Goal: Information Seeking & Learning: Check status

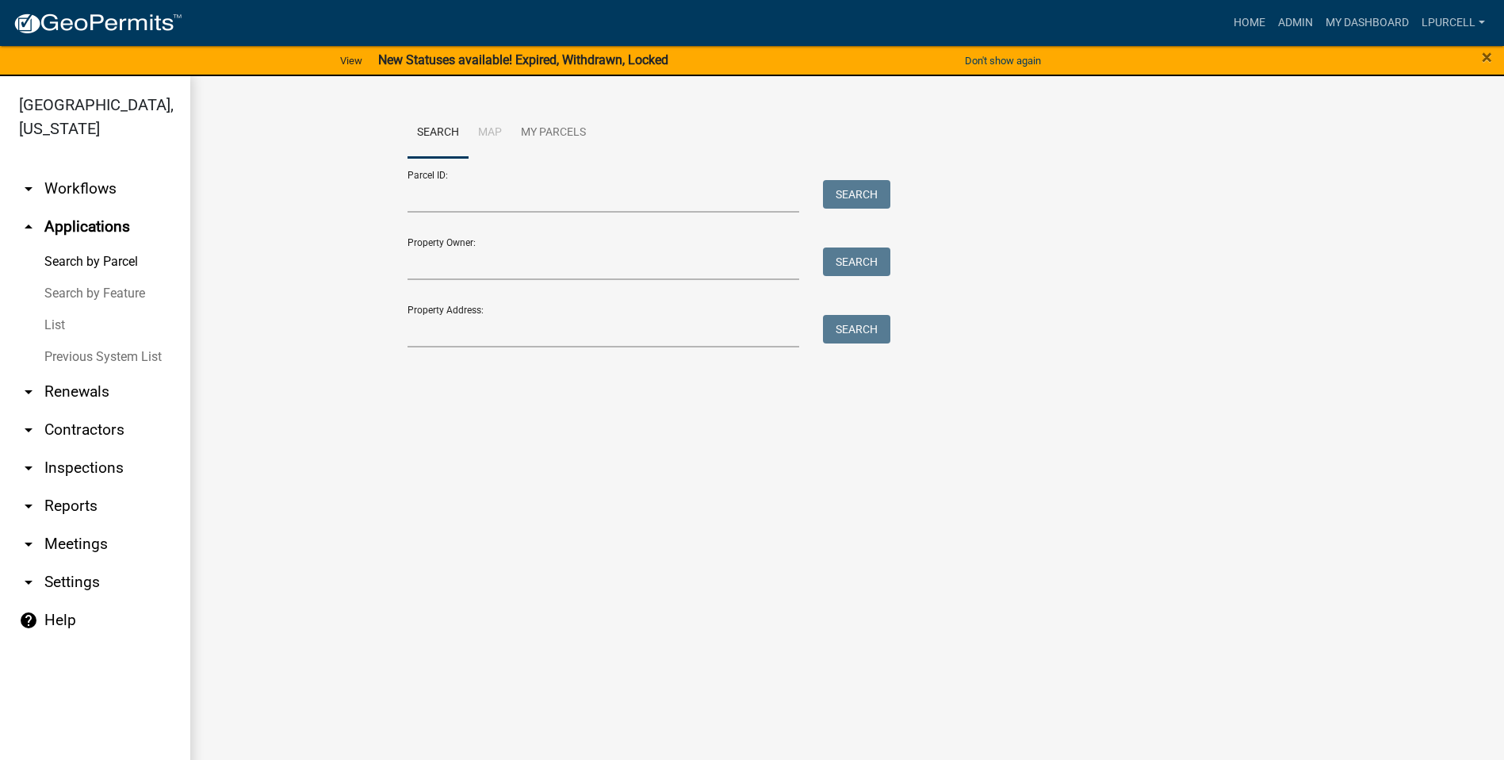
click at [68, 502] on link "arrow_drop_down Reports" at bounding box center [95, 506] width 190 height 38
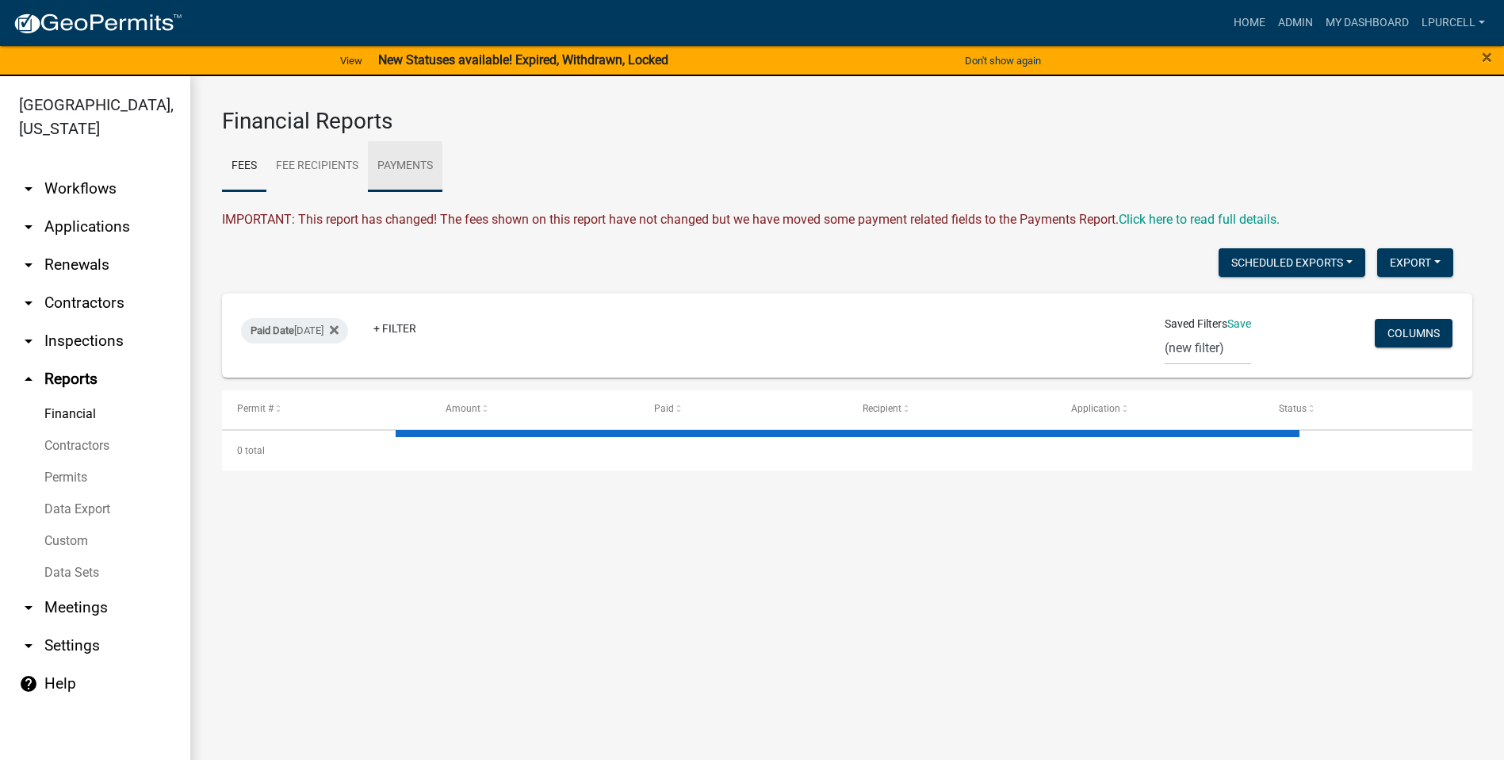
click at [417, 163] on link "Payments" at bounding box center [405, 166] width 75 height 51
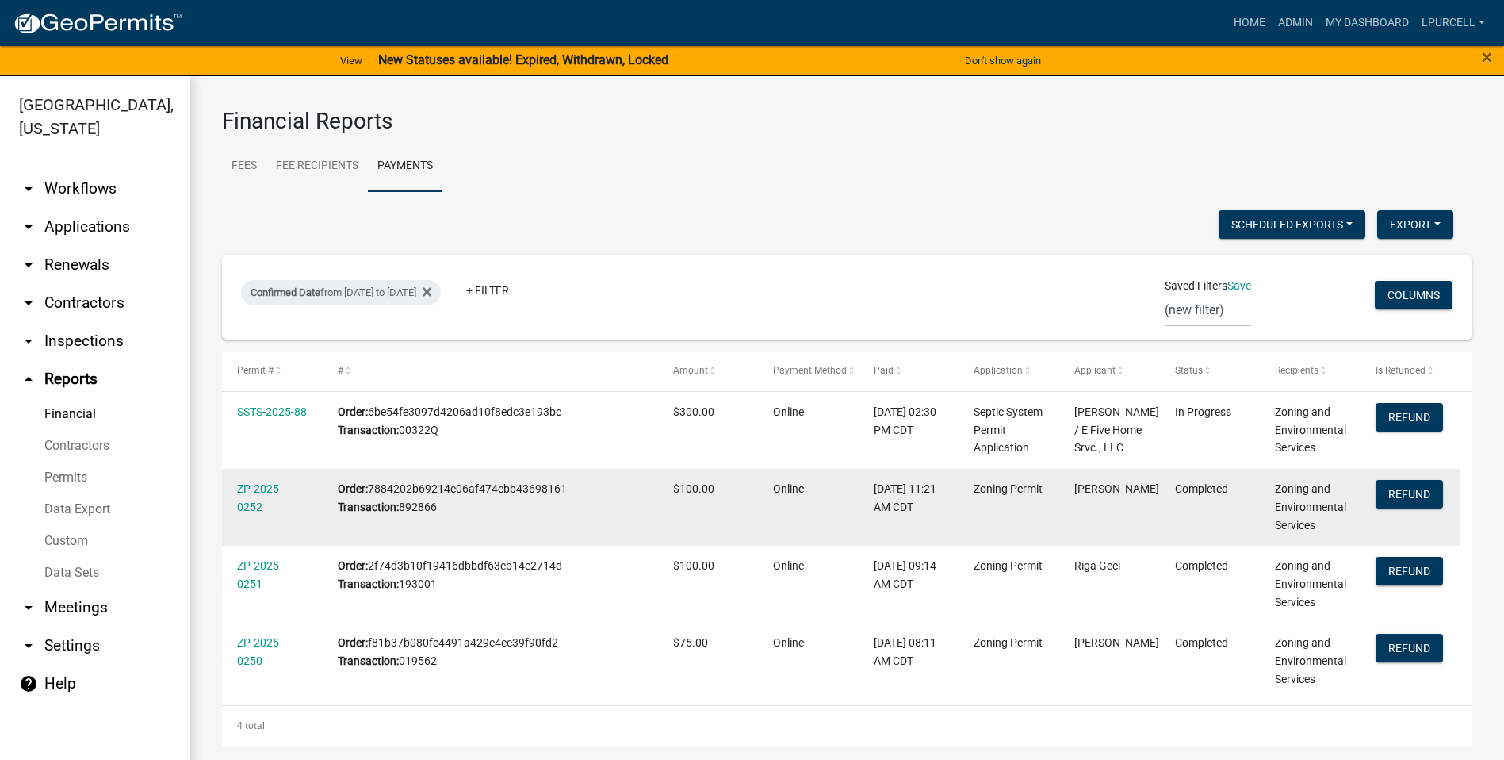
scroll to position [16, 0]
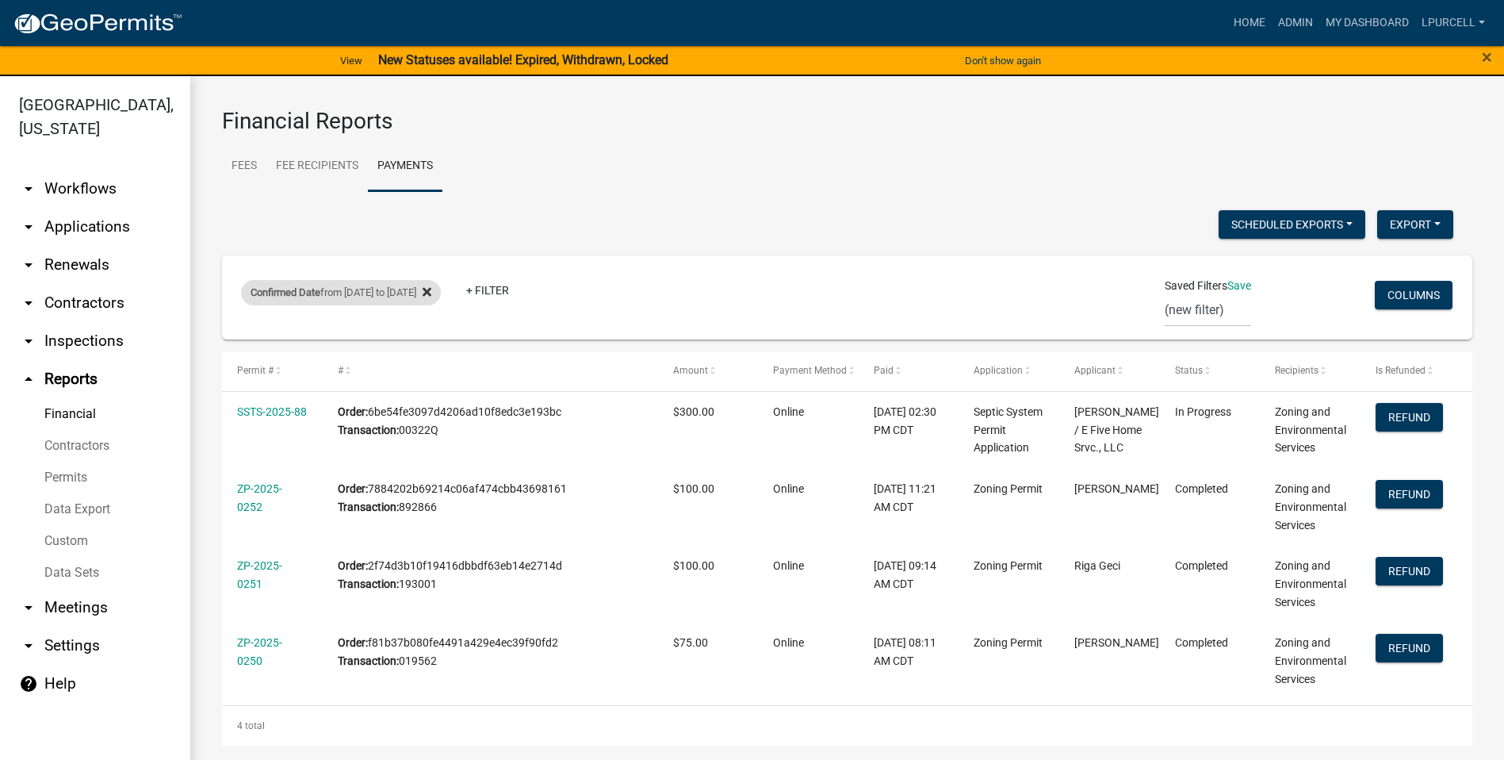
click at [431, 287] on icon at bounding box center [427, 291] width 9 height 9
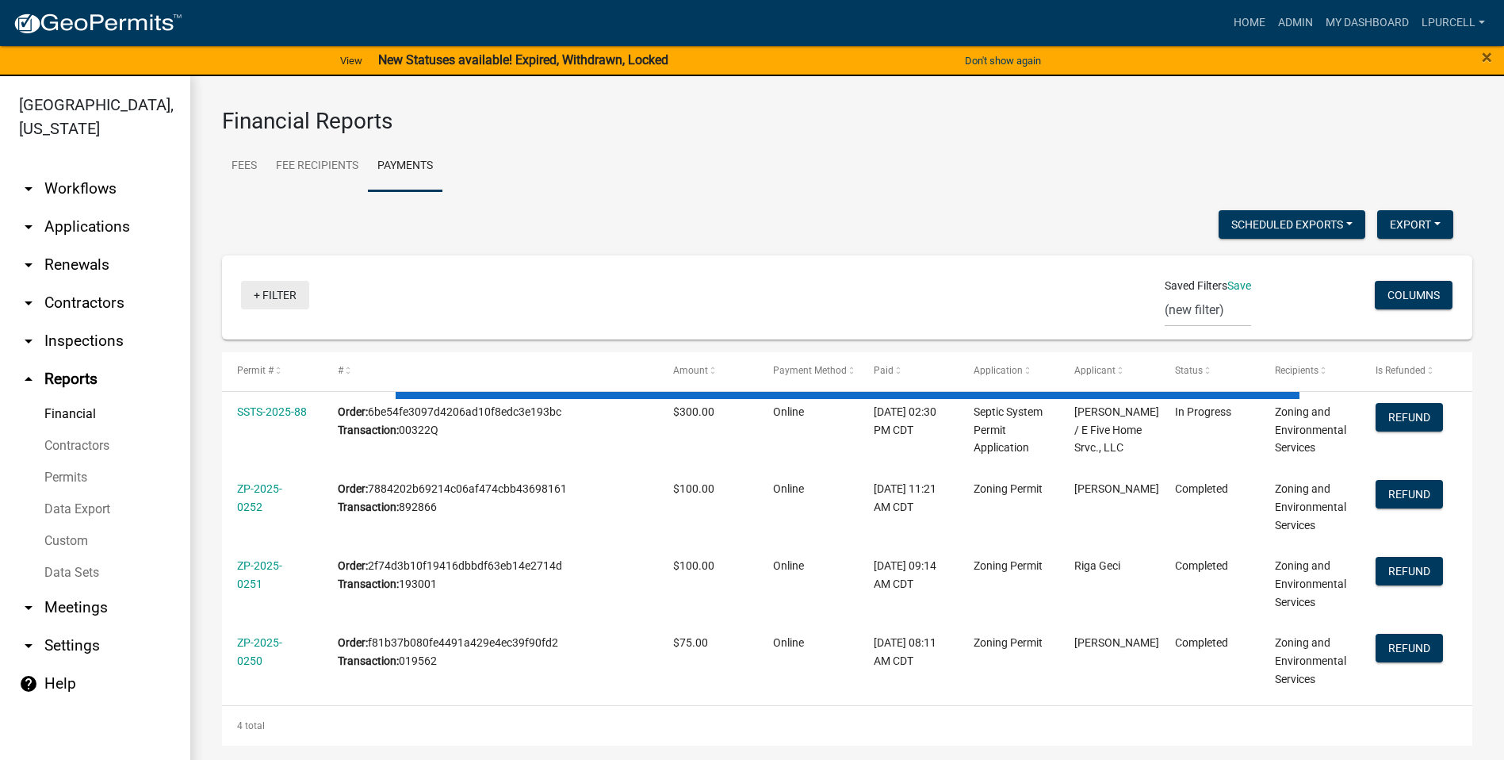
click at [269, 281] on link "+ Filter" at bounding box center [275, 295] width 68 height 29
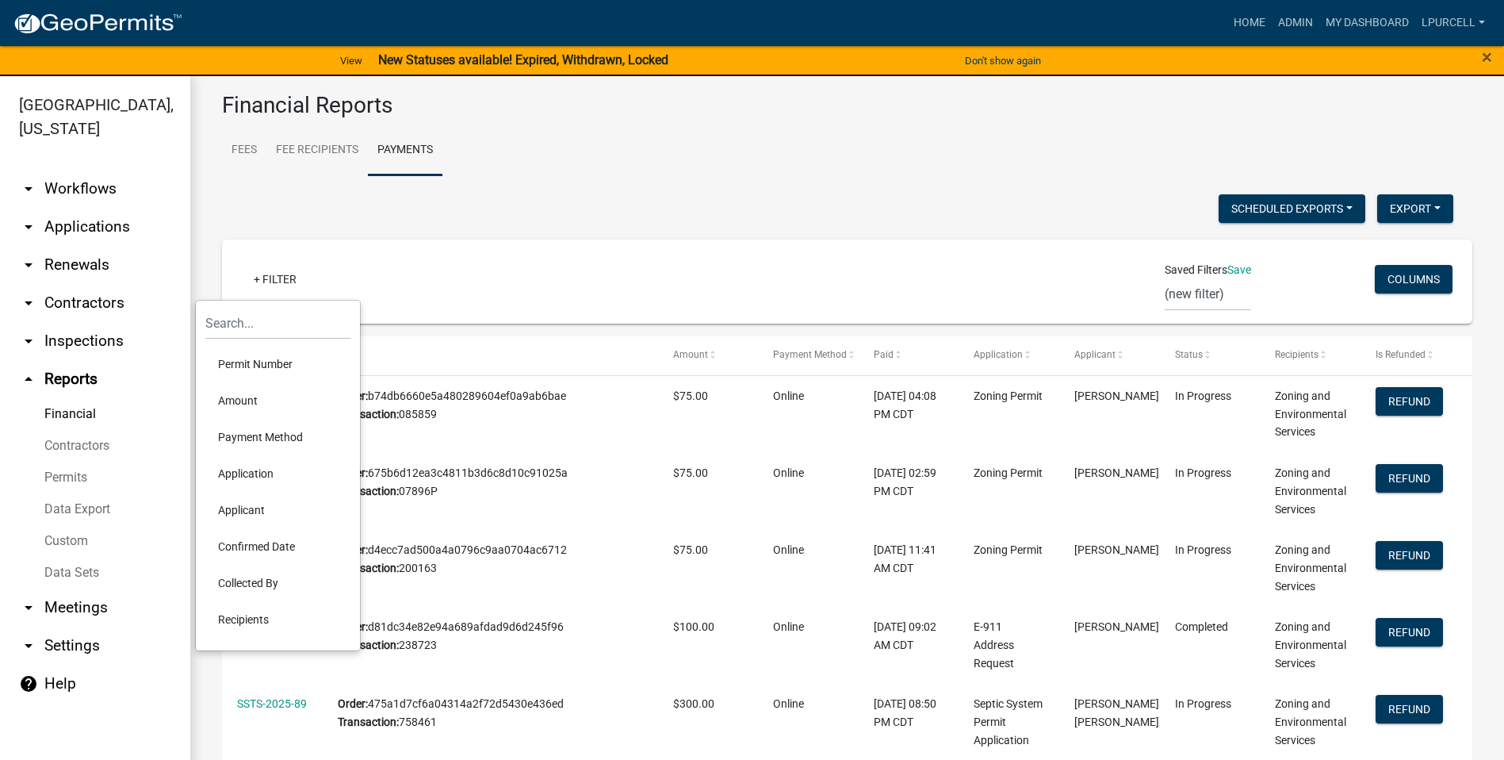
click at [262, 545] on li "Confirmed Date" at bounding box center [277, 546] width 145 height 36
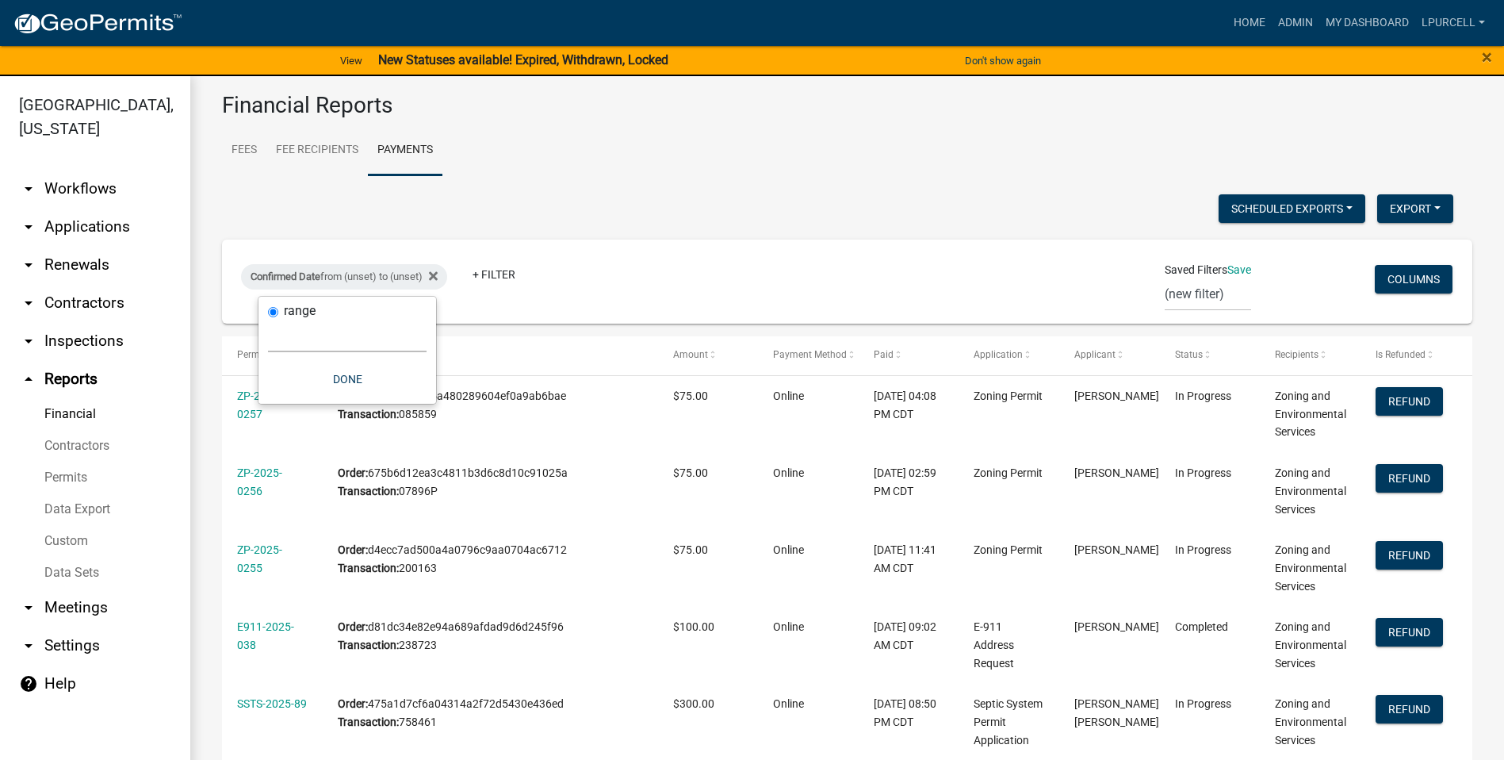
click at [353, 331] on select "[DATE] [DATE] Current Week Previous Week Current Month Last Month Current Calen…" at bounding box center [347, 336] width 159 height 33
select select "previous_1_day"
click at [268, 320] on select "[DATE] [DATE] Current Week Previous Week Current Month Last Month Current Calen…" at bounding box center [347, 336] width 159 height 33
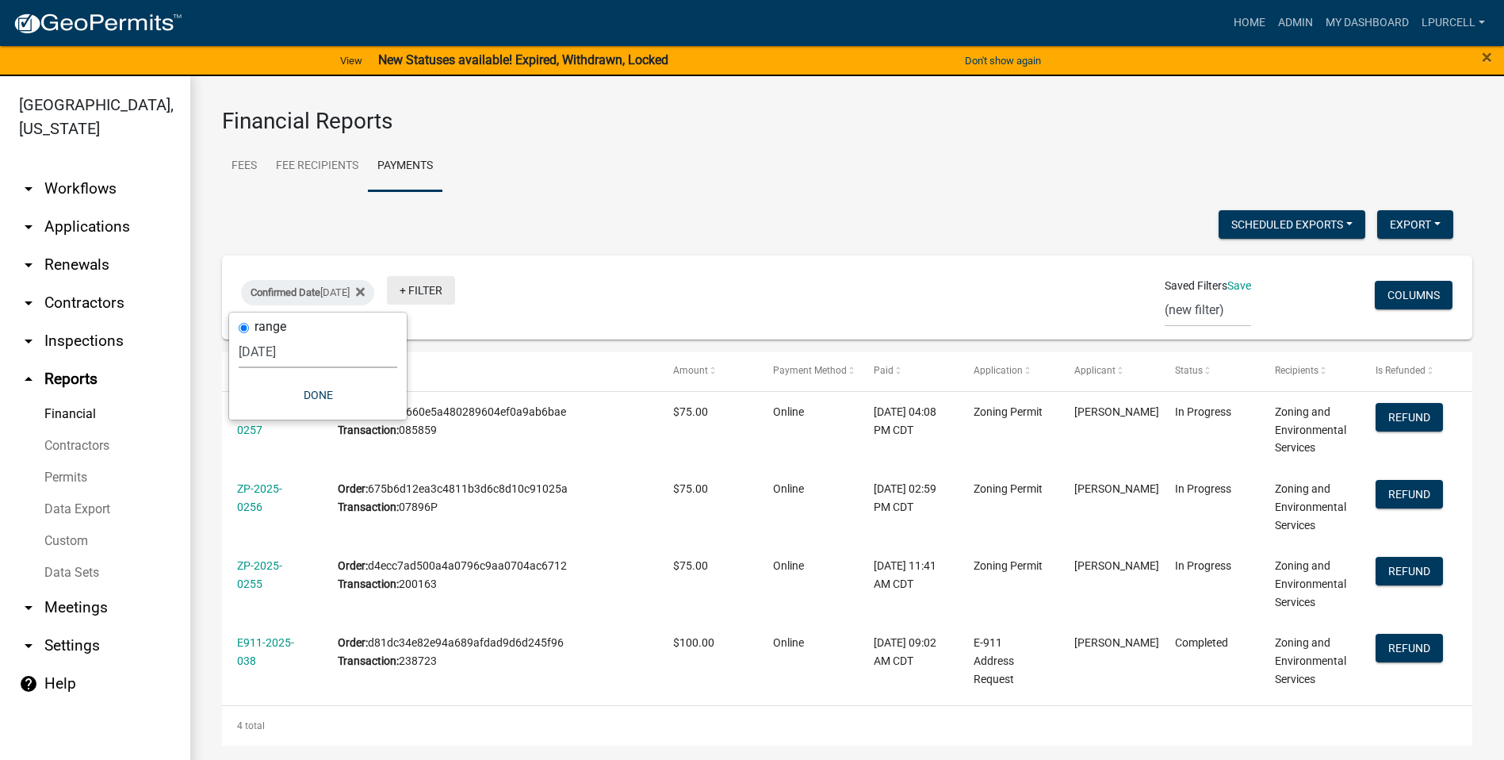
scroll to position [0, 0]
click at [612, 208] on wm-financial "Financial Reports Fees Fee Recipients Payments IMPORTANT: This report has chang…" at bounding box center [847, 427] width 1251 height 638
